Goal: Communication & Community: Answer question/provide support

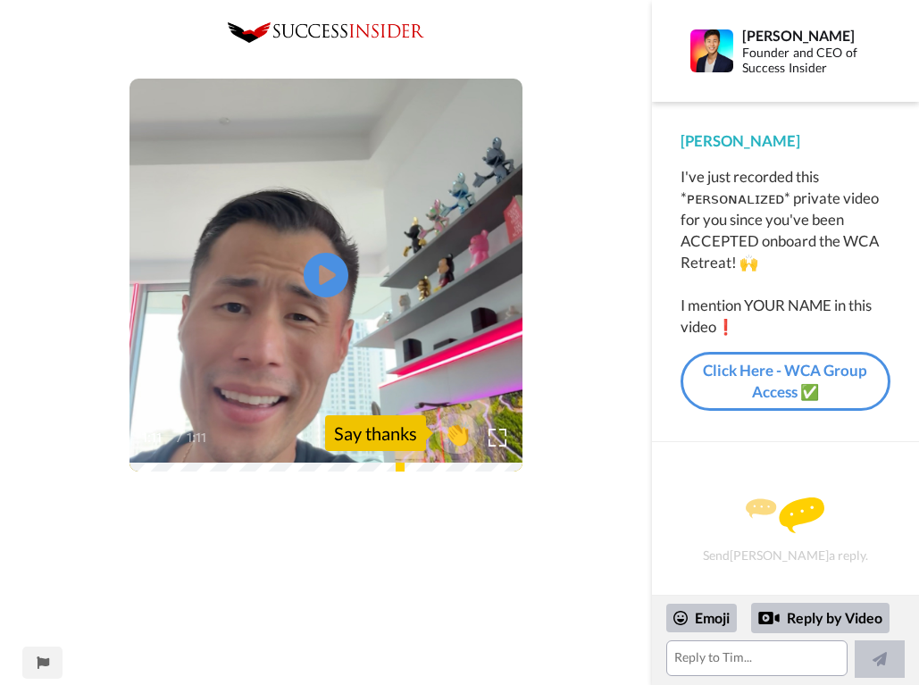
click at [381, 444] on div "Say thanks" at bounding box center [375, 433] width 101 height 36
click at [384, 435] on div "Say thanks" at bounding box center [375, 433] width 101 height 36
click at [834, 613] on div "Reply by Video" at bounding box center [820, 618] width 138 height 30
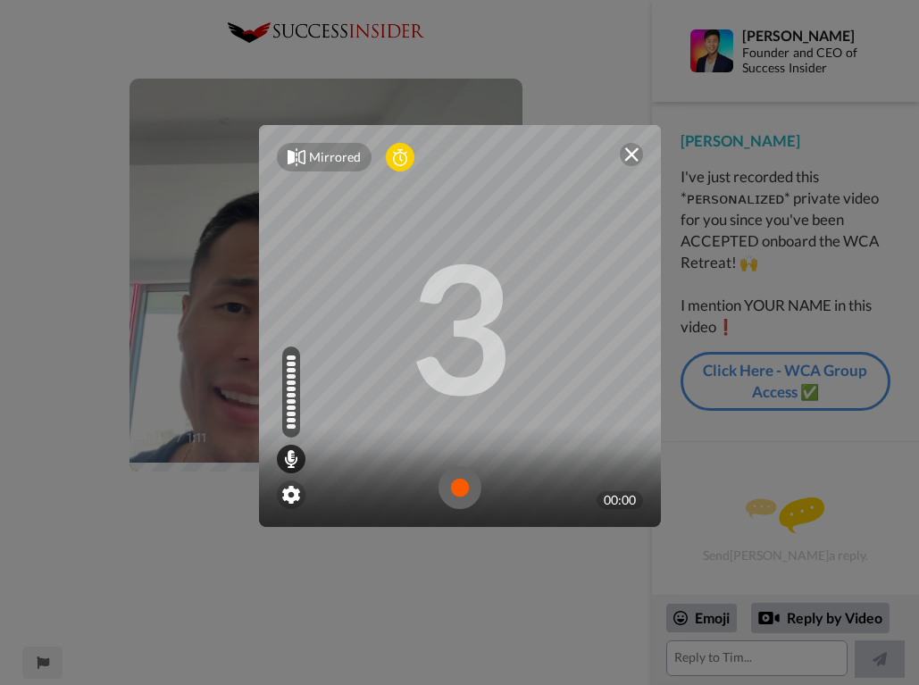
click at [450, 488] on img at bounding box center [460, 487] width 43 height 43
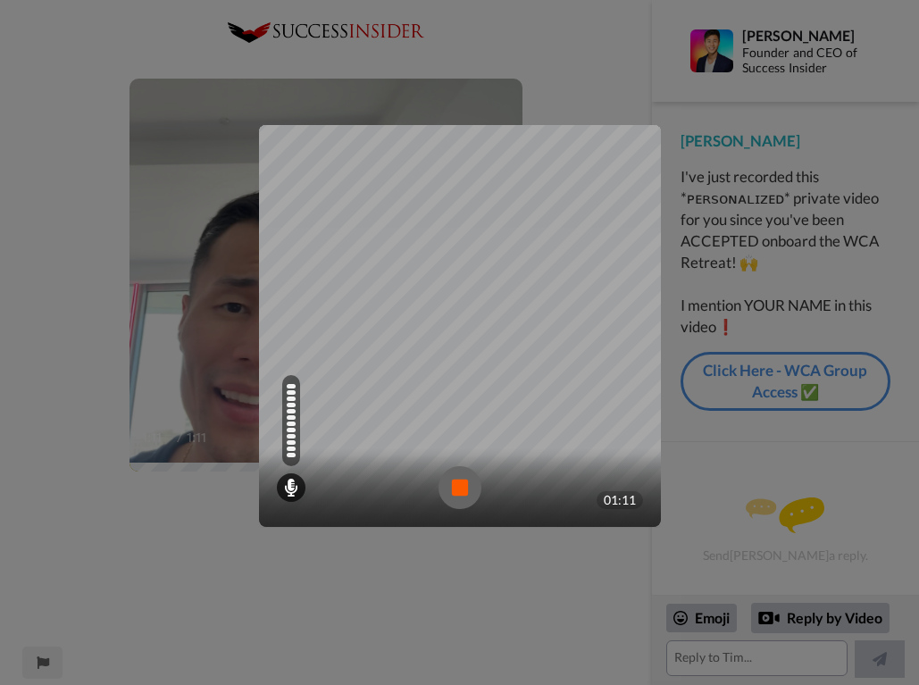
click at [457, 485] on img at bounding box center [460, 487] width 43 height 43
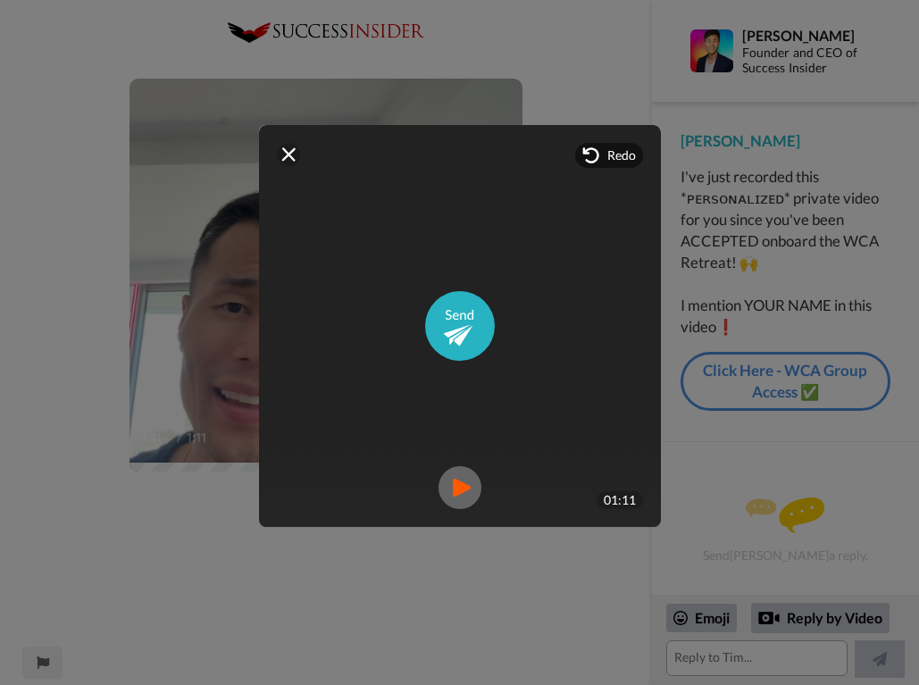
click at [456, 485] on img at bounding box center [460, 487] width 43 height 43
click at [582, 157] on icon at bounding box center [591, 156] width 18 height 18
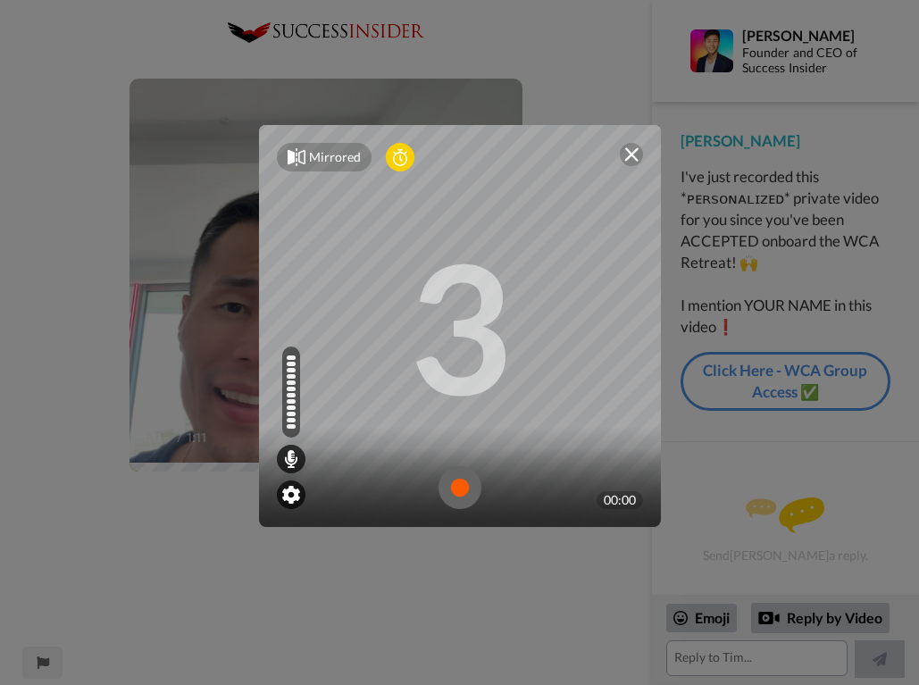
click at [289, 491] on img at bounding box center [291, 495] width 18 height 18
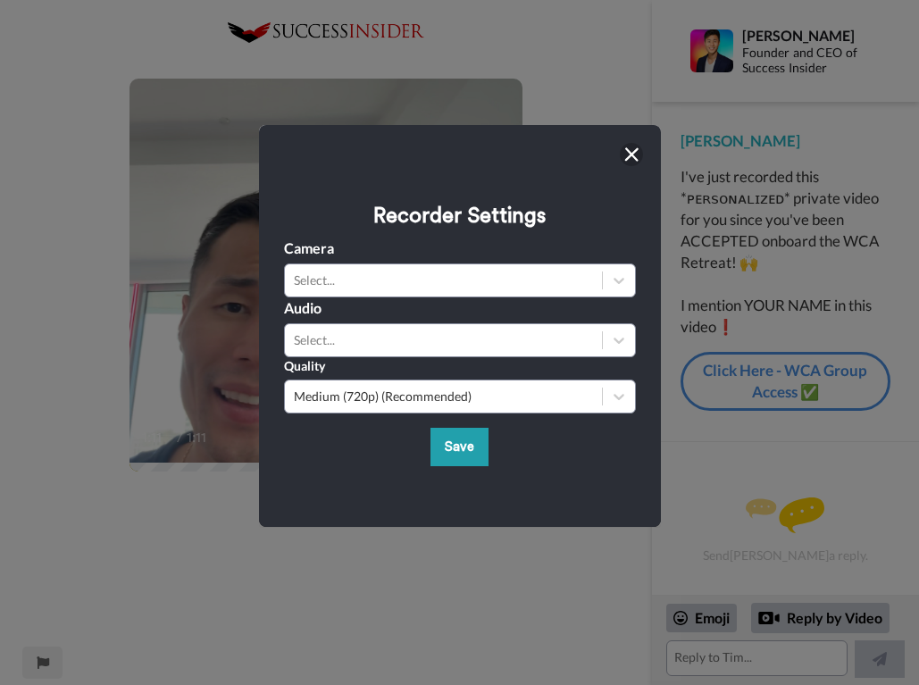
click at [624, 154] on img at bounding box center [631, 154] width 14 height 14
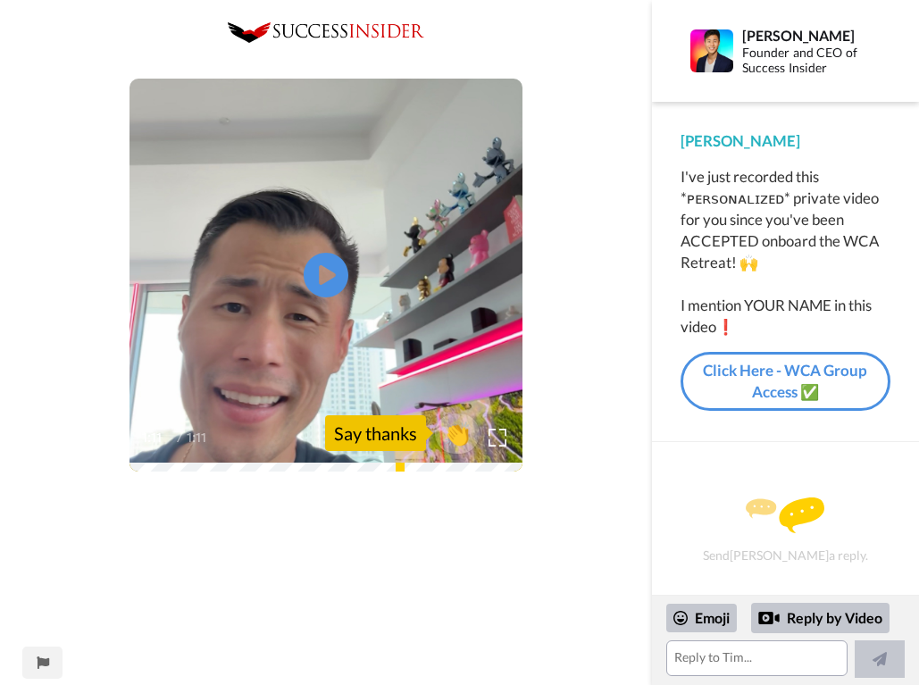
click at [766, 543] on div "Send [PERSON_NAME] a reply." at bounding box center [785, 529] width 219 height 113
click at [682, 669] on textarea at bounding box center [756, 658] width 181 height 36
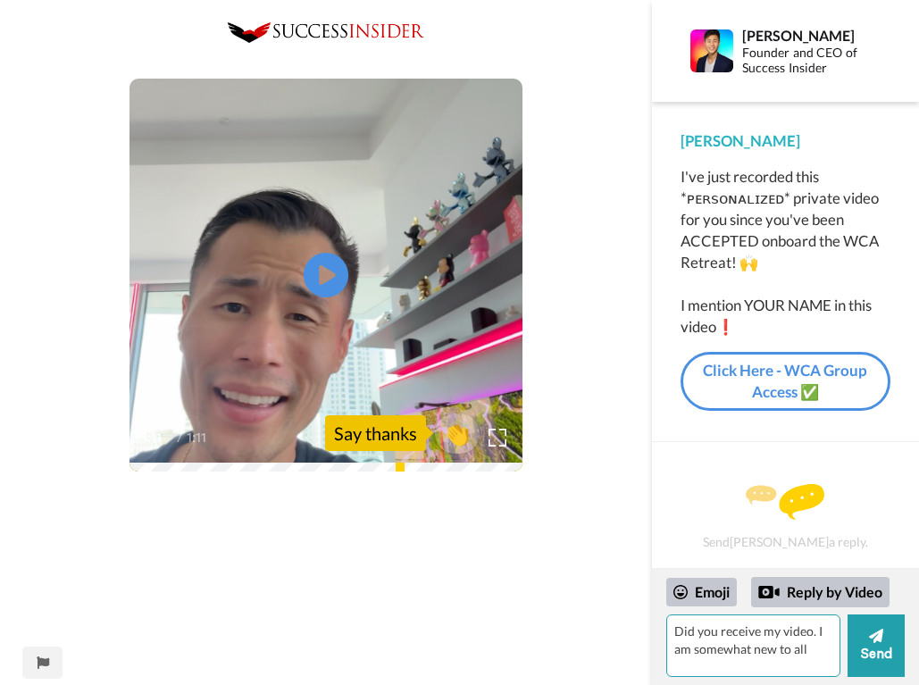
scroll to position [55, 0]
drag, startPoint x: 699, startPoint y: 669, endPoint x: 677, endPoint y: 666, distance: 21.6
click at [677, 666] on textarea "Did you receive my video. I am somewhat new to all" at bounding box center [753, 646] width 174 height 63
drag, startPoint x: 734, startPoint y: 668, endPoint x: 669, endPoint y: 669, distance: 65.2
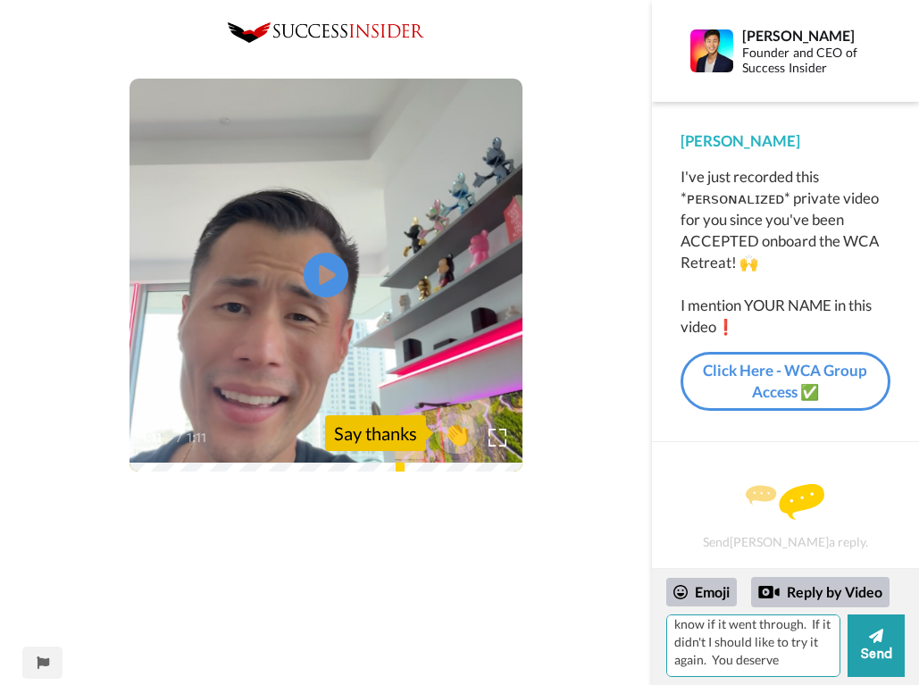
click at [669, 667] on textarea "Did you receive my video. I am somewhat new to making videos so I don't know if…" at bounding box center [753, 646] width 174 height 63
type textarea "Did you receive my video. I am somewhat new to making videos so I don't know if…"
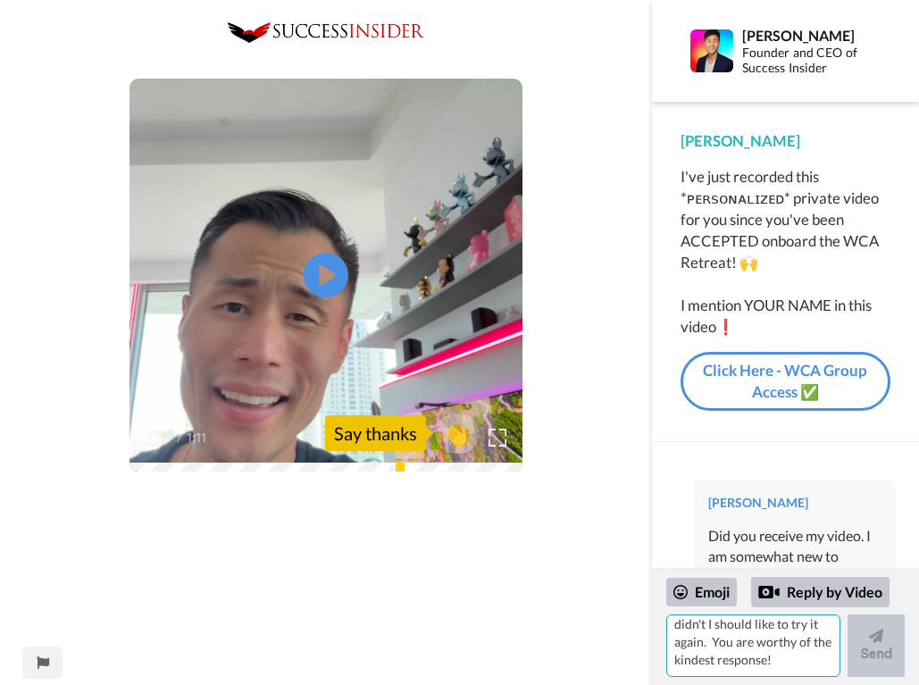
scroll to position [0, 0]
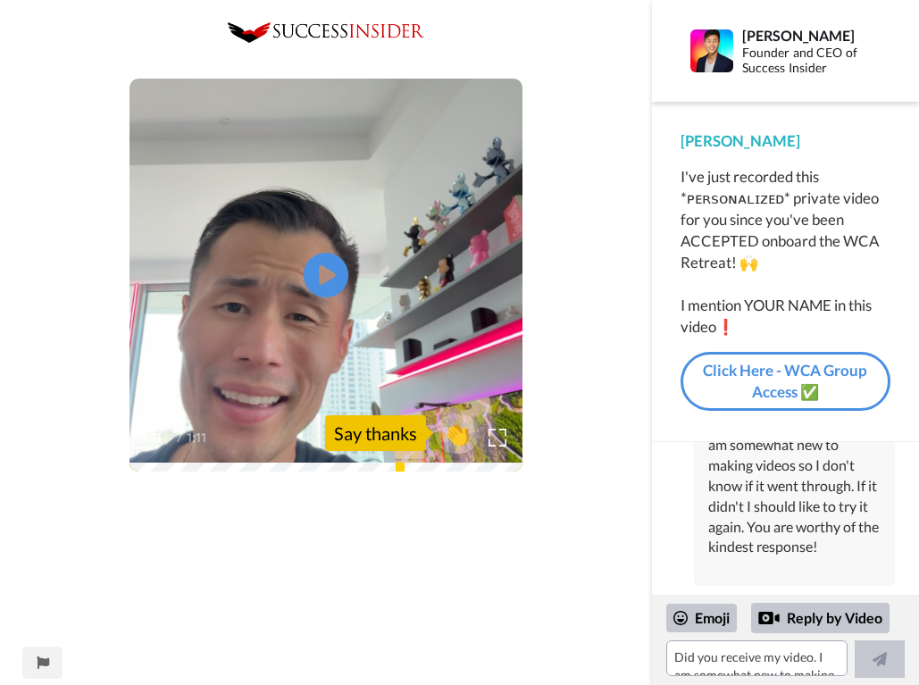
click at [813, 398] on link "Click Here - WCA Group Access ✅" at bounding box center [786, 382] width 210 height 60
